Goal: Transaction & Acquisition: Purchase product/service

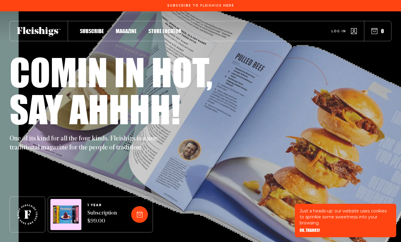
click at [126, 28] on span "Magazine" at bounding box center [126, 24] width 21 height 7
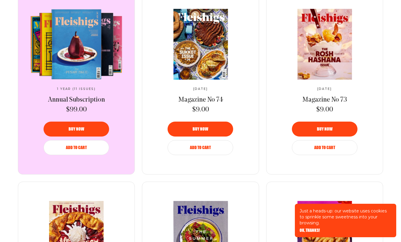
scroll to position [259, 0]
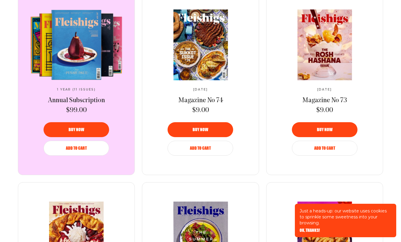
click at [314, 151] on button "Add to Cart" at bounding box center [325, 147] width 66 height 15
click at [204, 153] on button "Add to Cart" at bounding box center [201, 147] width 66 height 15
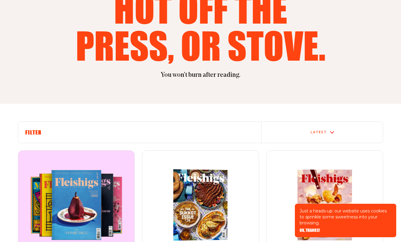
scroll to position [121, 0]
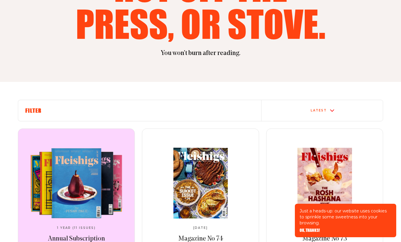
click at [215, 203] on img at bounding box center [200, 182] width 100 height 71
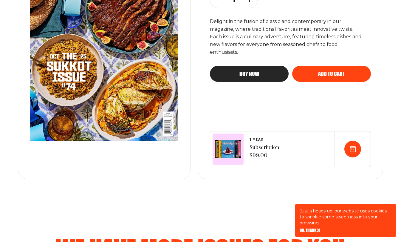
scroll to position [172, 0]
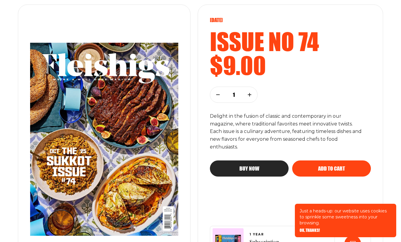
scroll to position [0, 0]
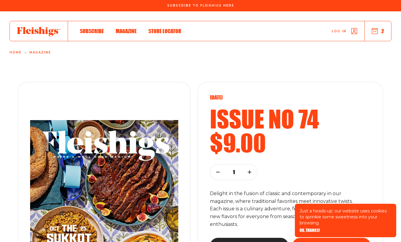
click at [375, 31] on icon "button" at bounding box center [375, 31] width 6 height 6
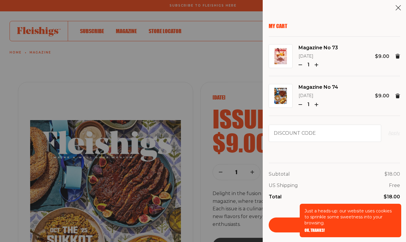
click at [393, 8] on aside "My Cart Magazine No 73 [DATE] 1 $9.00 Magazine No 74 [DATE] 1 $9.00 Discount co…" at bounding box center [333, 121] width 143 height 242
click at [398, 8] on icon at bounding box center [398, 8] width 6 height 6
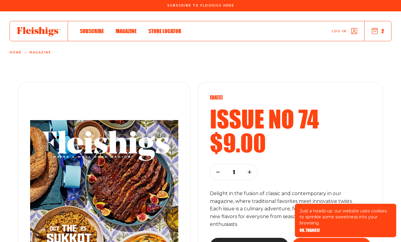
click at [131, 37] on div "Subscribe Magazine Store locator Log in 2" at bounding box center [201, 31] width 382 height 20
click at [98, 28] on span "Subscribe" at bounding box center [92, 24] width 24 height 7
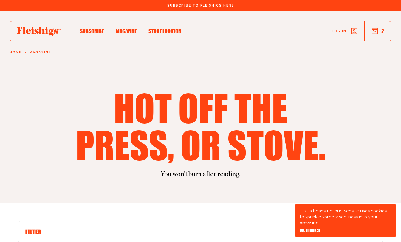
click at [375, 32] on icon "button" at bounding box center [375, 31] width 6 height 6
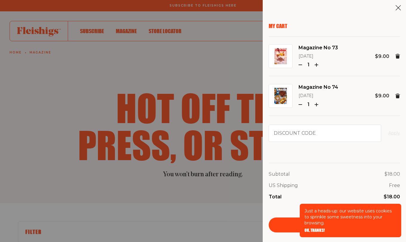
click at [317, 234] on div "Just a heads-up: our website uses cookies to sprinkle some sweetness into your …" at bounding box center [349, 219] width 101 height 33
click at [316, 228] on span "OK, THANKS!" at bounding box center [314, 226] width 20 height 4
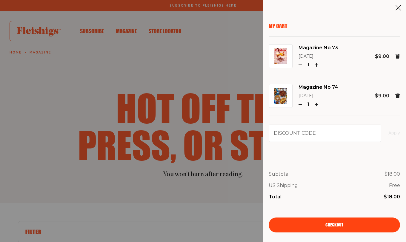
click at [334, 228] on link "Checkout" at bounding box center [333, 224] width 131 height 15
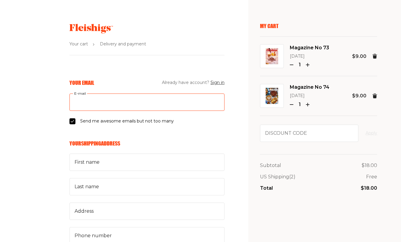
click at [150, 104] on input "E-mail" at bounding box center [146, 101] width 155 height 17
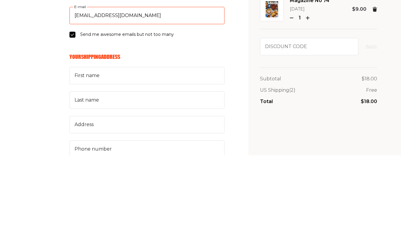
type input "Lorilanda@gmail.com"
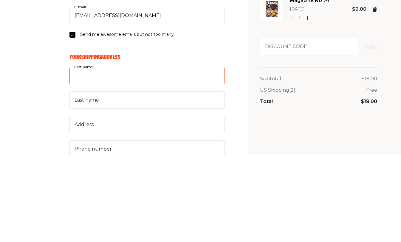
click at [172, 169] on input "First name" at bounding box center [146, 161] width 155 height 17
type input "lori"
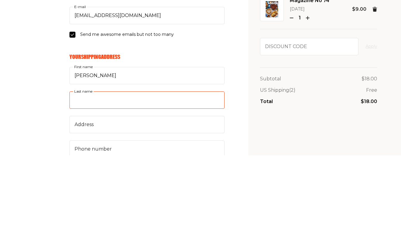
click at [178, 190] on input "Last name" at bounding box center [146, 186] width 155 height 17
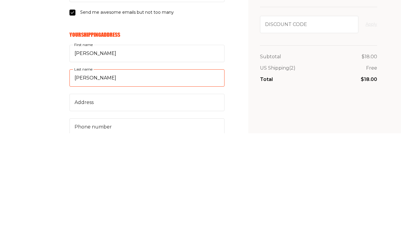
scroll to position [17, 0]
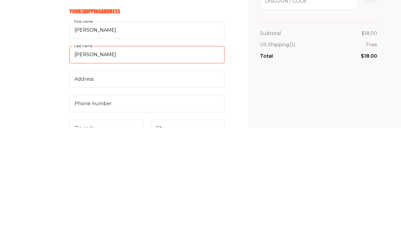
type input "landa"
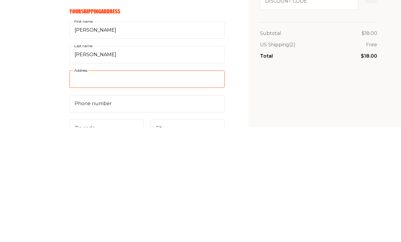
click at [138, 197] on input "Address" at bounding box center [146, 193] width 155 height 17
type input "75"
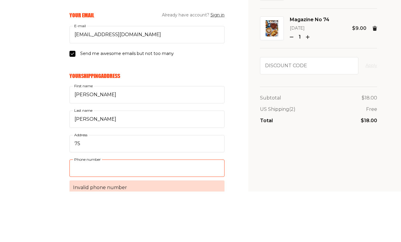
scroll to position [0, 0]
